Goal: Transaction & Acquisition: Subscribe to service/newsletter

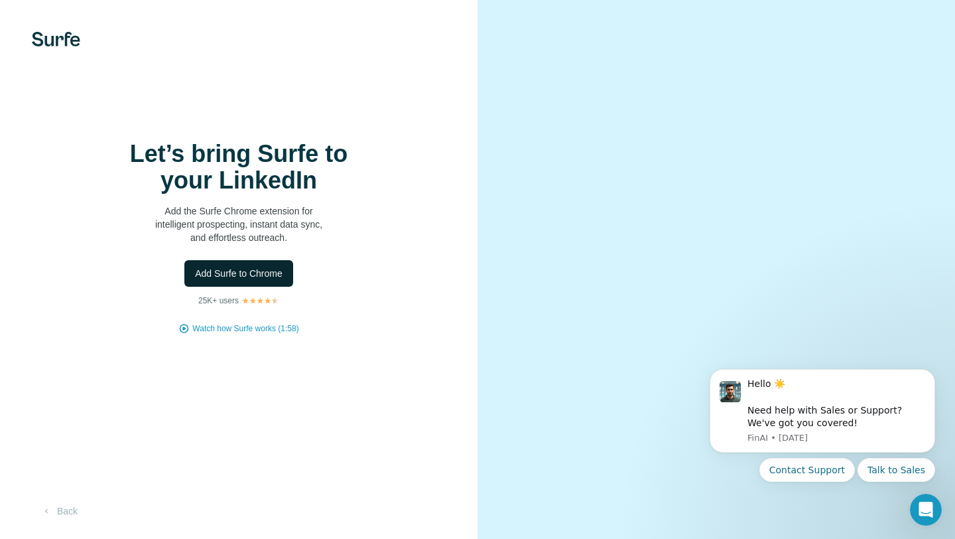
click at [265, 275] on span "Add Surfe to Chrome" at bounding box center [239, 273] width 88 height 13
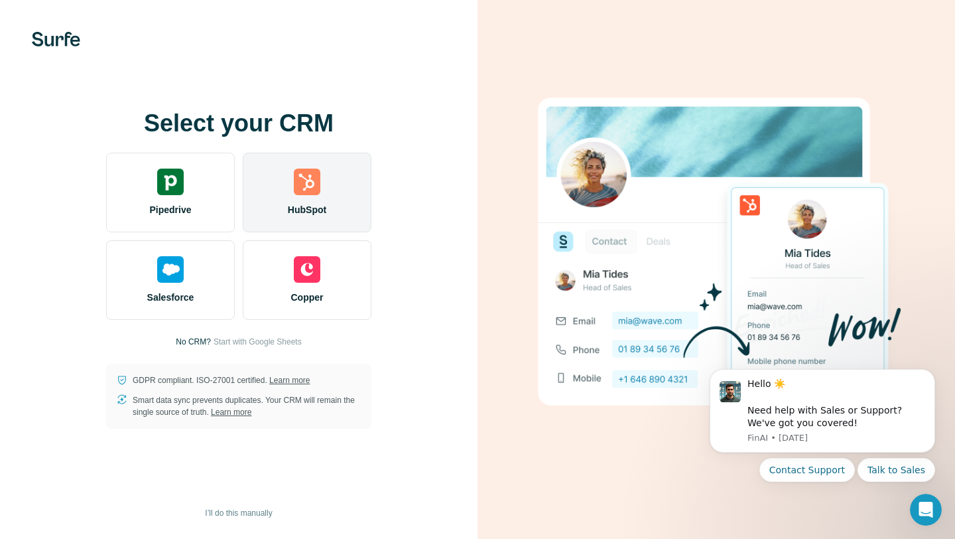
click at [306, 192] on img at bounding box center [307, 181] width 27 height 27
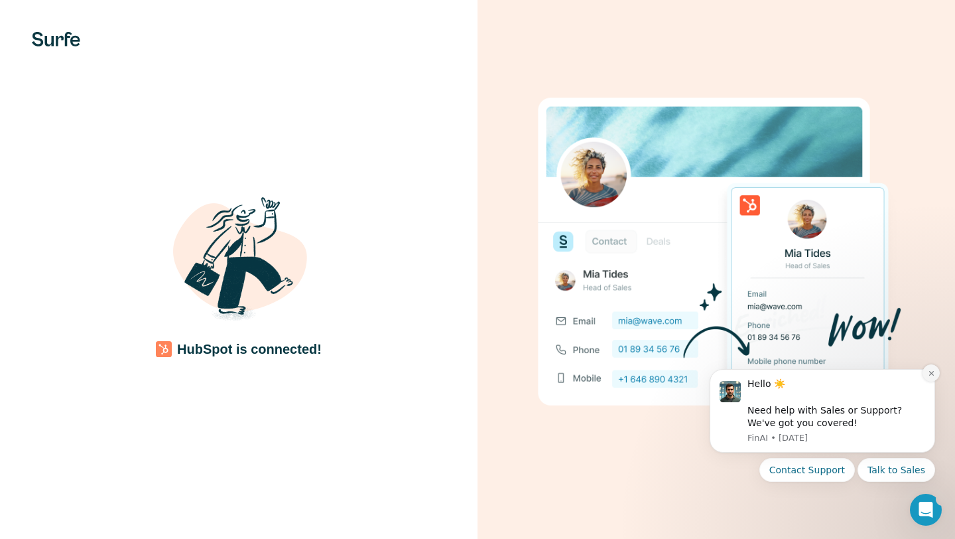
click at [931, 369] on button "Dismiss notification" at bounding box center [931, 372] width 17 height 17
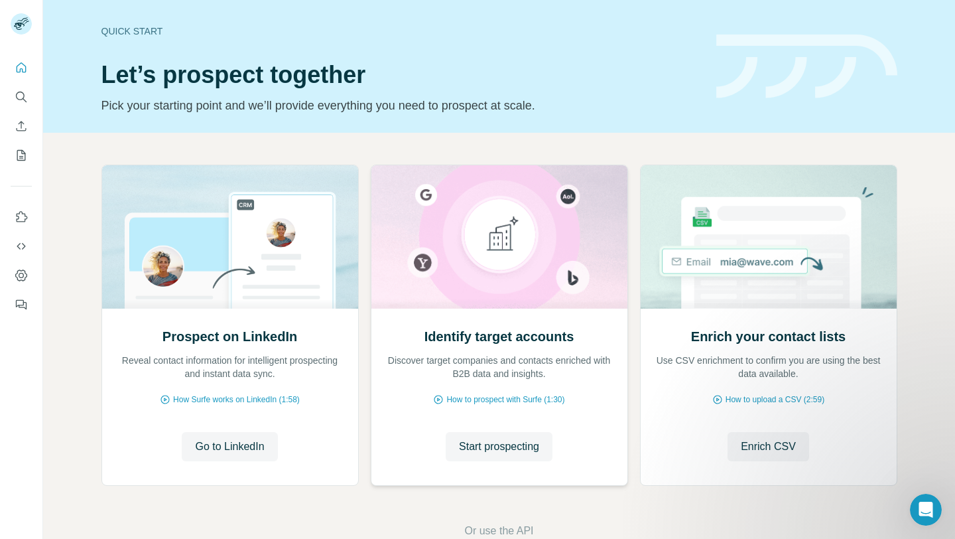
scroll to position [32, 0]
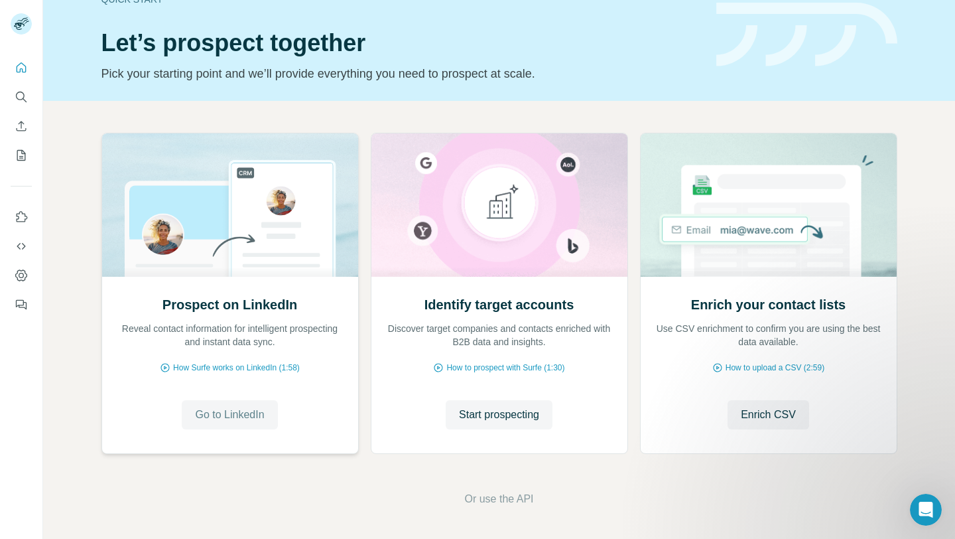
click at [223, 413] on span "Go to LinkedIn" at bounding box center [229, 415] width 69 height 16
click at [523, 420] on span "Start prospecting" at bounding box center [499, 415] width 80 height 16
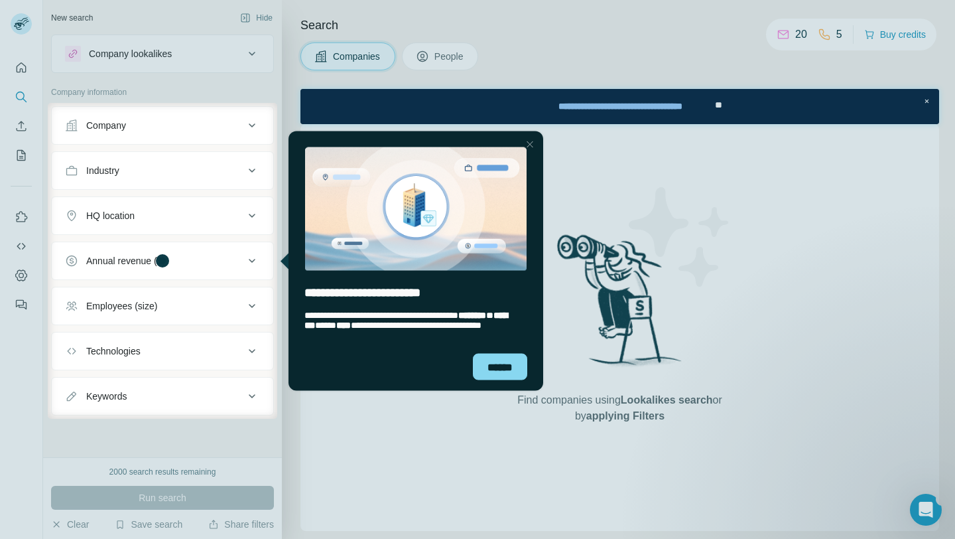
click at [526, 146] on div "Close Step" at bounding box center [530, 144] width 16 height 16
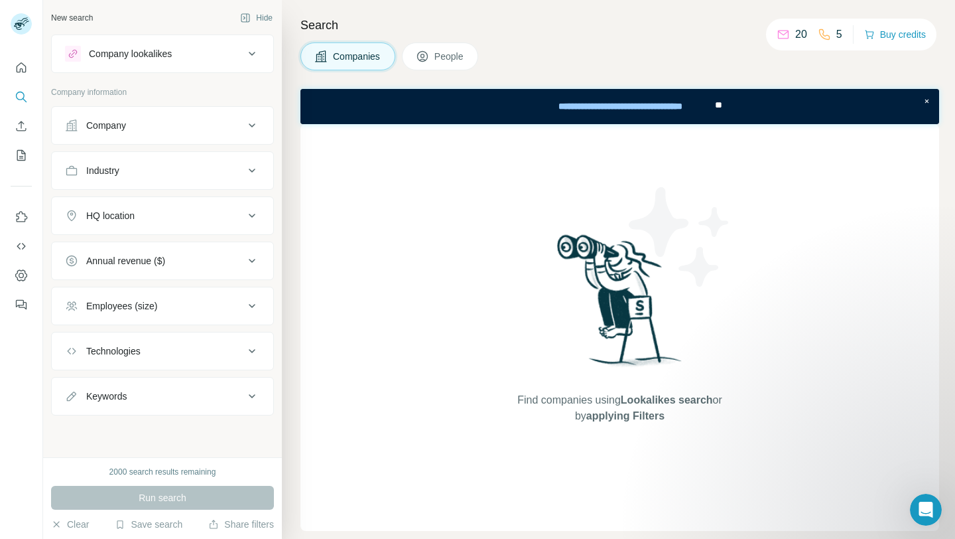
click at [218, 122] on div "Company" at bounding box center [154, 125] width 179 height 13
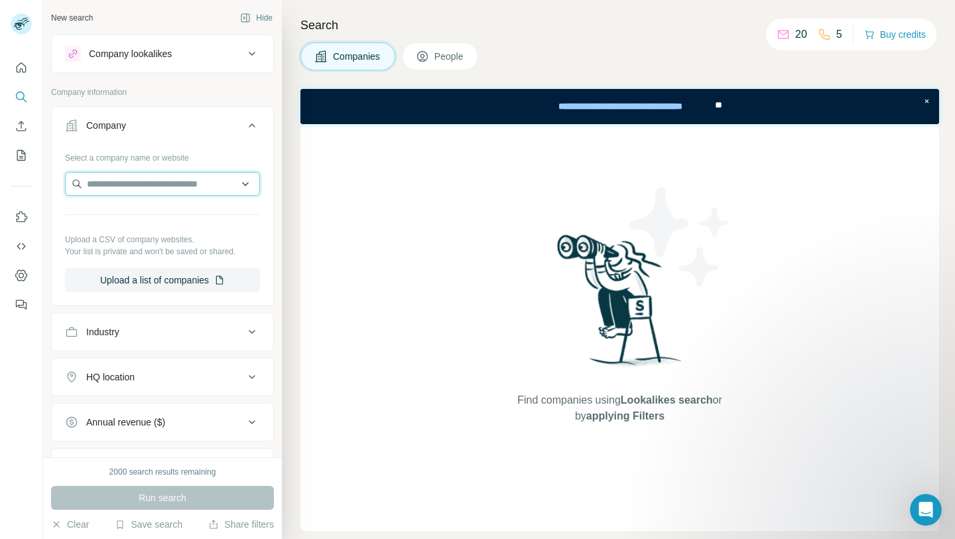
click at [208, 190] on input "text" at bounding box center [162, 184] width 195 height 24
click at [455, 48] on button "People" at bounding box center [440, 56] width 77 height 28
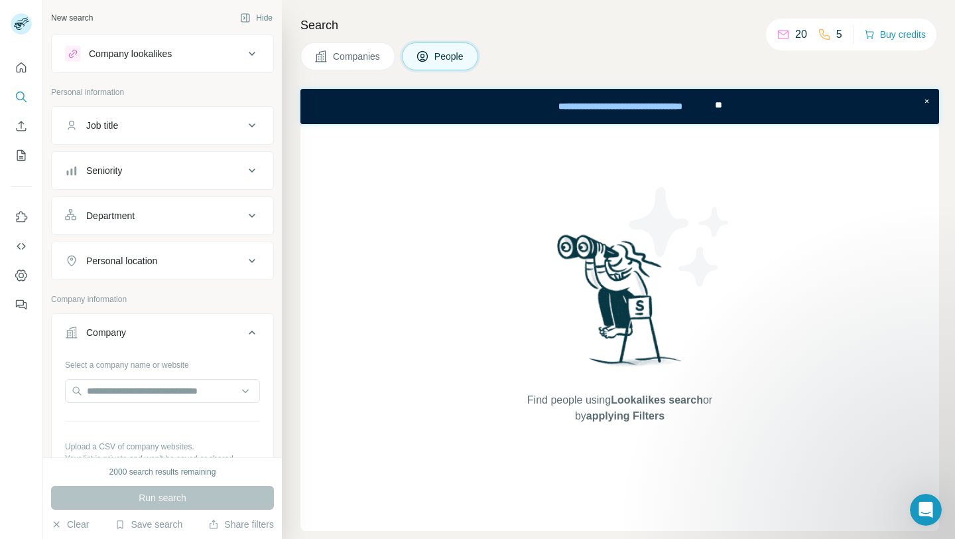
click at [384, 59] on button "Companies" at bounding box center [348, 56] width 95 height 28
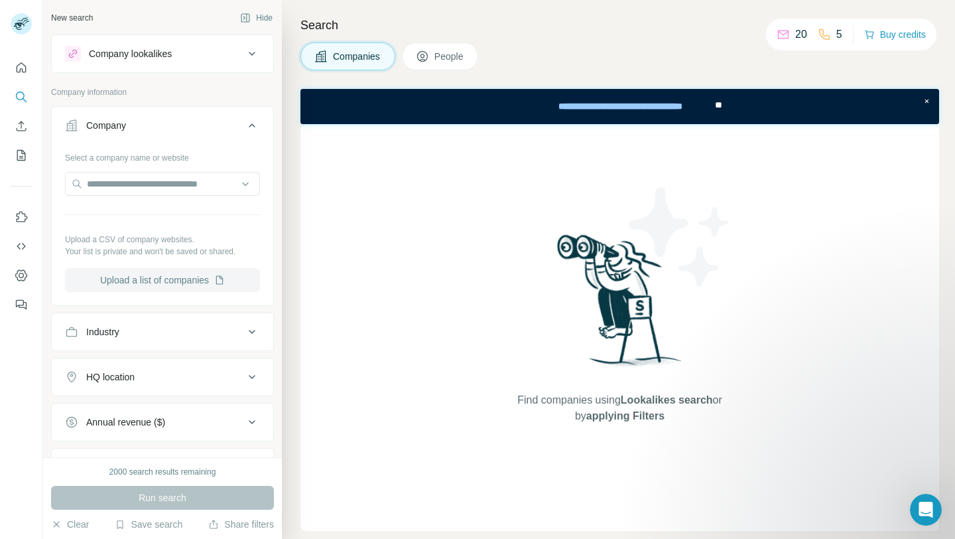
click at [212, 277] on button "Upload a list of companies" at bounding box center [162, 280] width 195 height 24
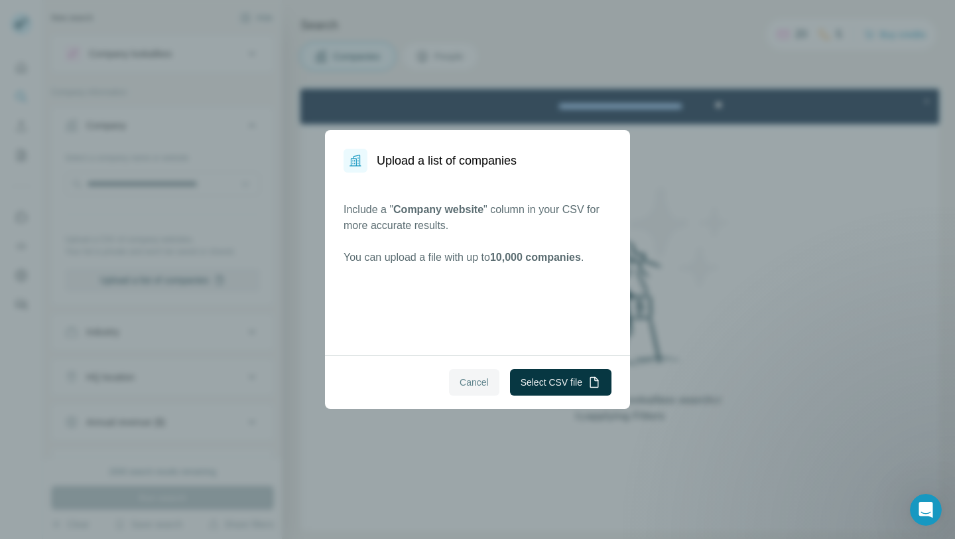
click at [468, 379] on span "Cancel" at bounding box center [474, 381] width 29 height 13
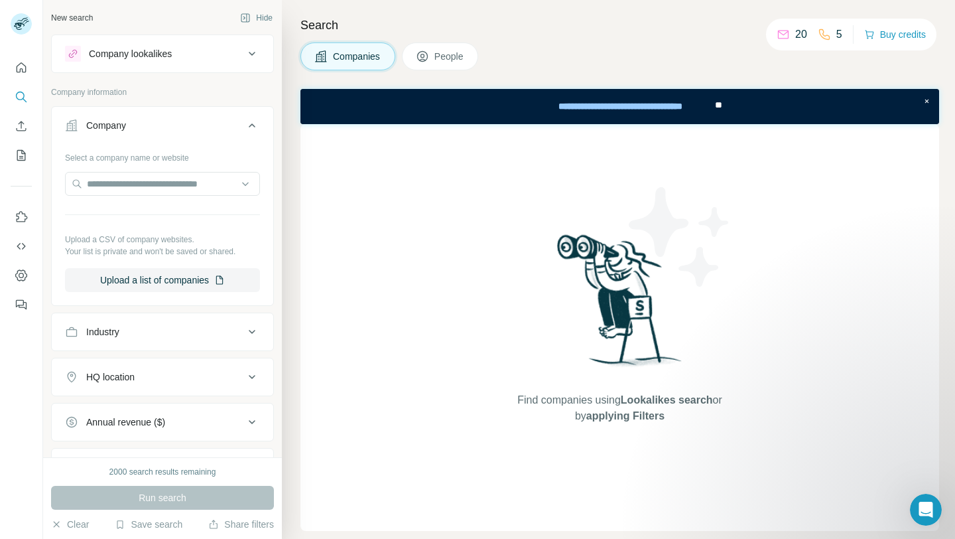
click at [781, 36] on icon at bounding box center [783, 34] width 13 height 13
click at [778, 35] on icon at bounding box center [783, 33] width 11 height 5
click at [795, 35] on p "20" at bounding box center [801, 35] width 12 height 16
click at [827, 34] on div "5" at bounding box center [830, 35] width 25 height 16
click at [781, 76] on div "Search Companies People Find companies using Lookalikes search or by applying F…" at bounding box center [618, 269] width 673 height 539
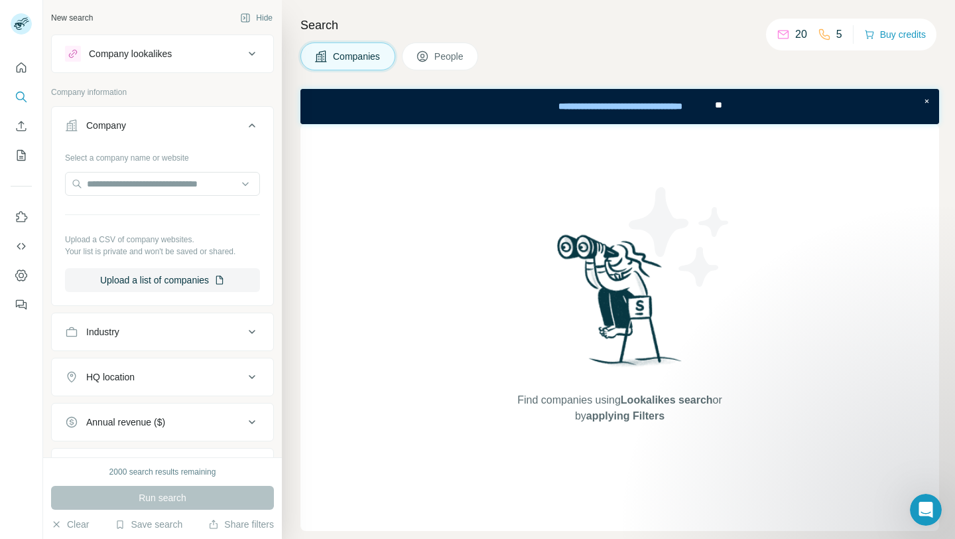
click at [453, 66] on button "People" at bounding box center [440, 56] width 77 height 28
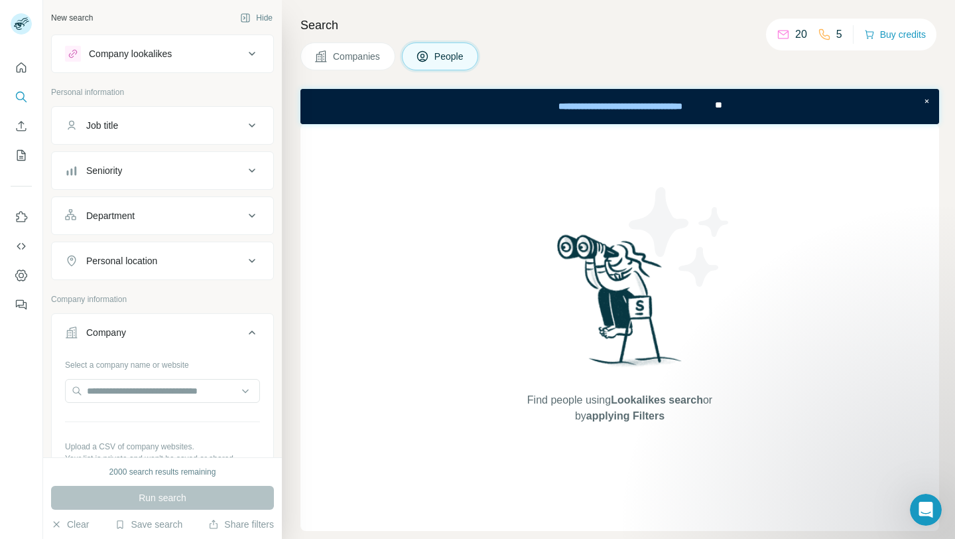
click at [443, 56] on span "People" at bounding box center [450, 56] width 31 height 13
click at [378, 66] on button "Companies" at bounding box center [348, 56] width 95 height 28
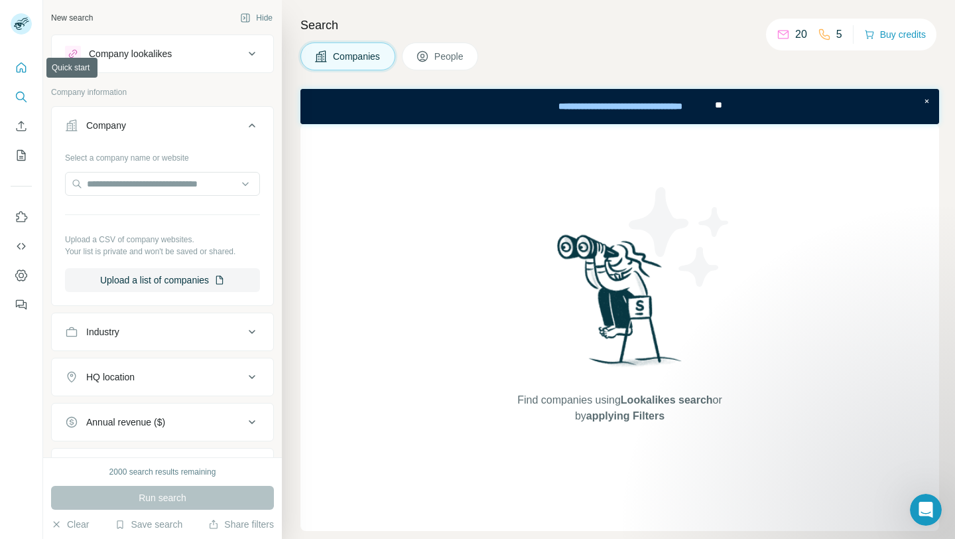
click at [21, 65] on icon "Quick start" at bounding box center [21, 67] width 13 height 13
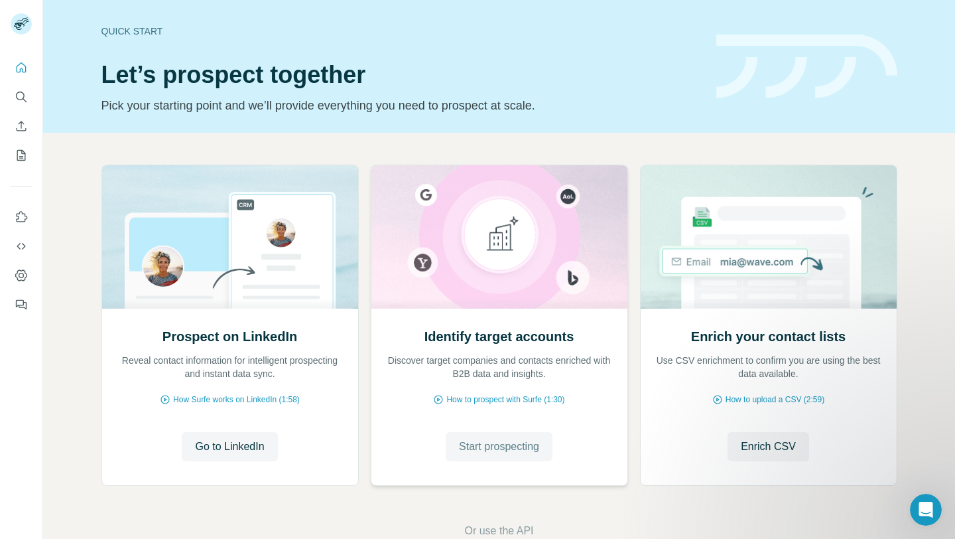
click at [520, 452] on span "Start prospecting" at bounding box center [499, 446] width 80 height 16
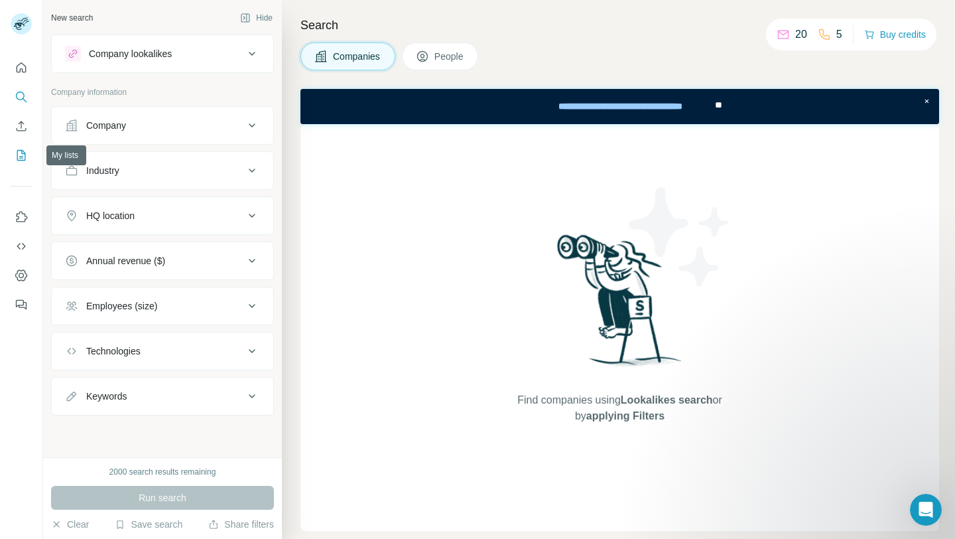
click at [20, 154] on icon "My lists" at bounding box center [21, 155] width 13 height 13
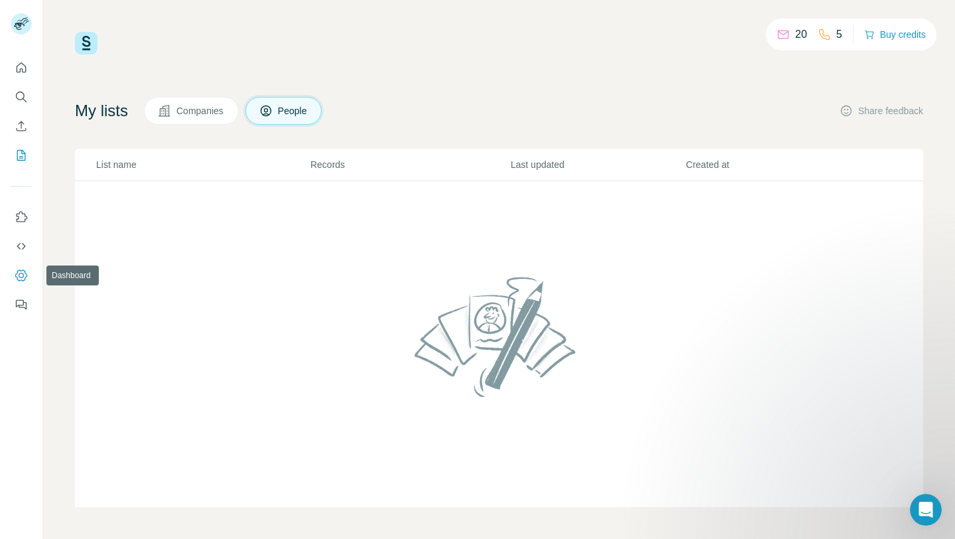
click at [19, 275] on icon "Dashboard" at bounding box center [21, 275] width 13 height 13
